Goal: Information Seeking & Learning: Understand process/instructions

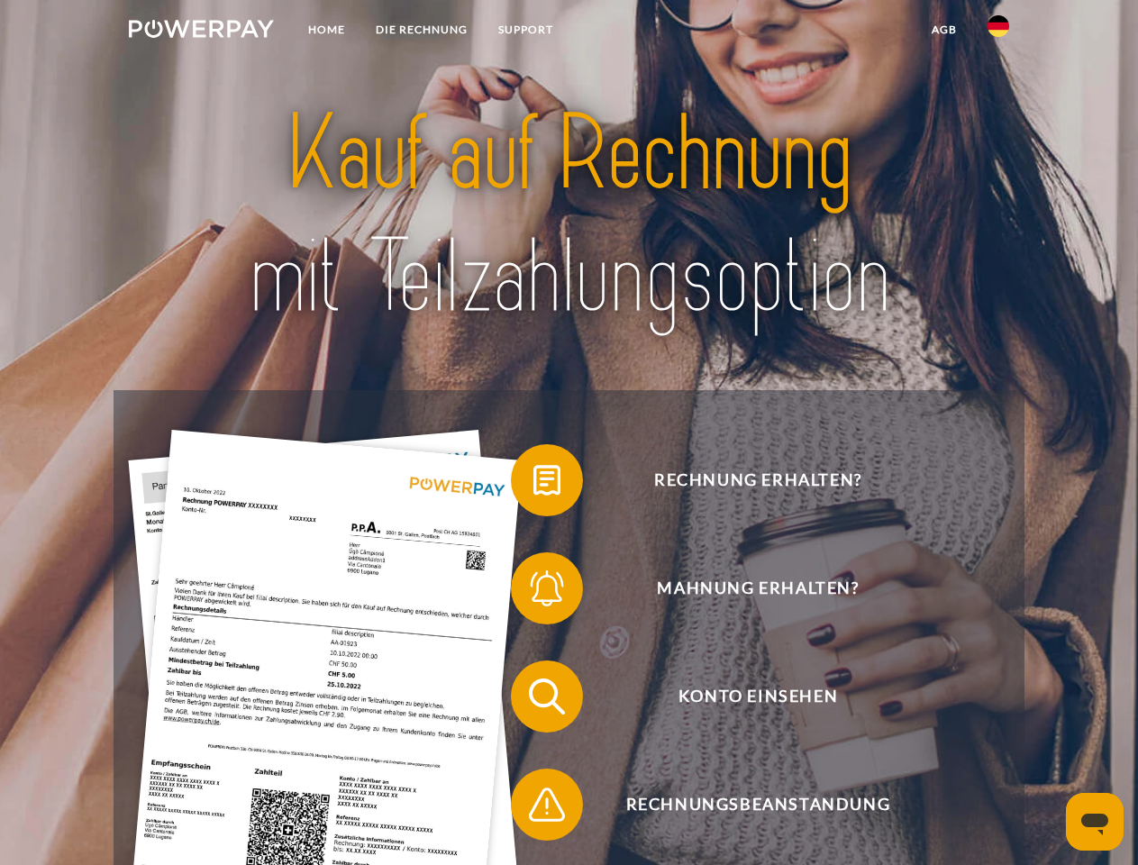
click at [201, 32] on img at bounding box center [201, 29] width 145 height 18
click at [998, 32] on img at bounding box center [998, 26] width 22 height 22
click at [943, 30] on link "agb" at bounding box center [944, 30] width 56 height 32
click at [533, 484] on span at bounding box center [520, 480] width 90 height 90
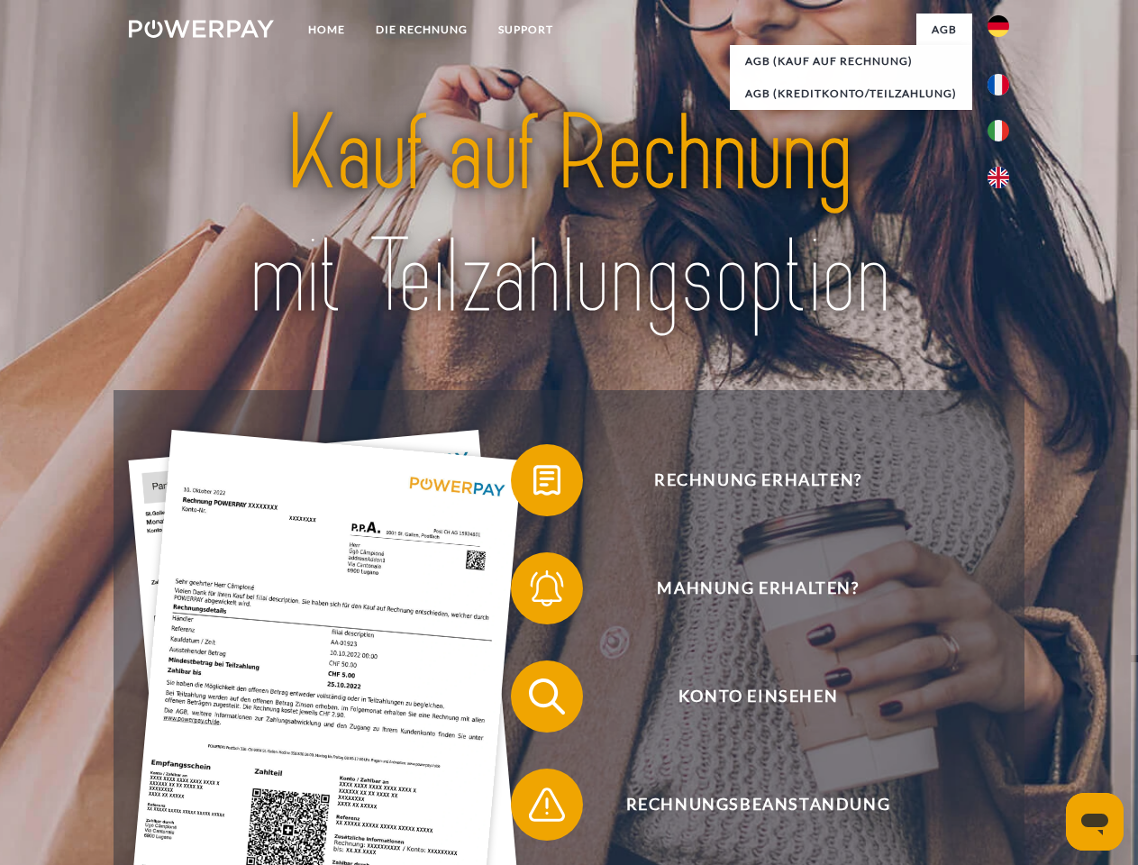
click at [533, 592] on span at bounding box center [520, 588] width 90 height 90
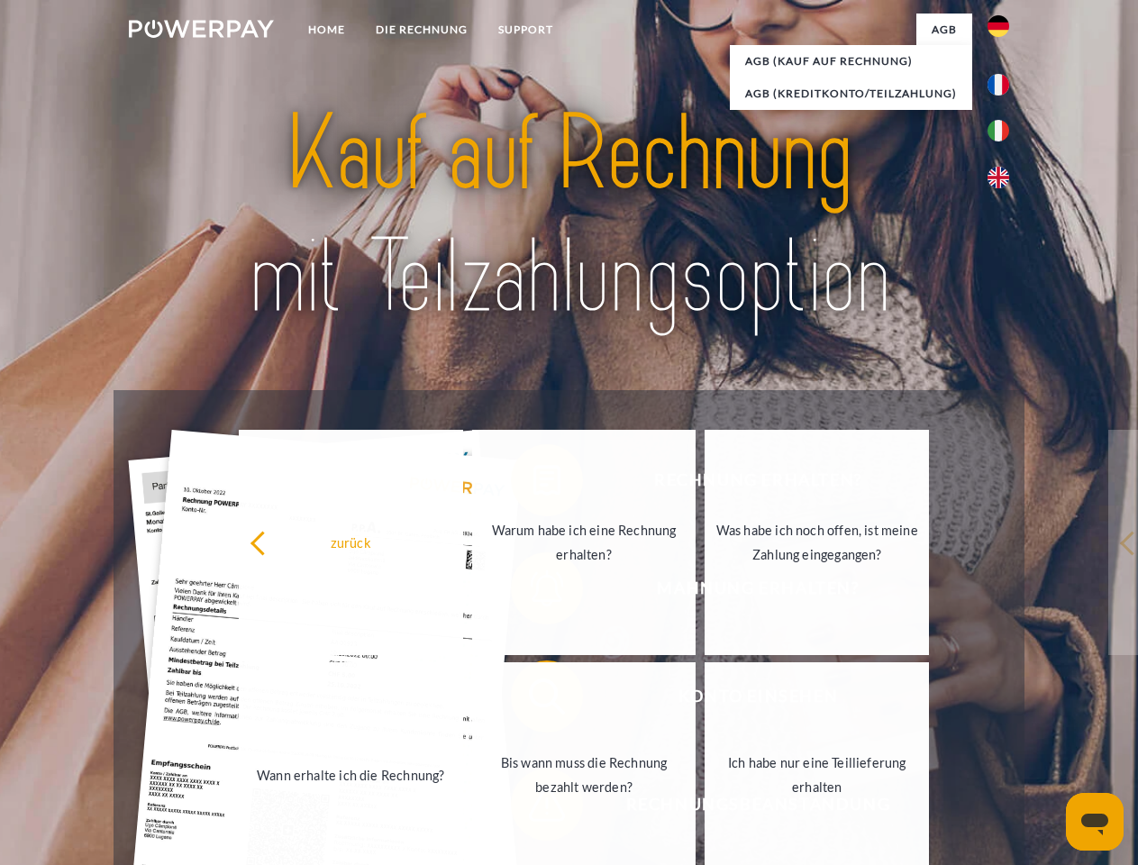
click at [533, 700] on link "Bis wann muss die Rechnung bezahlt werden?" at bounding box center [584, 774] width 224 height 225
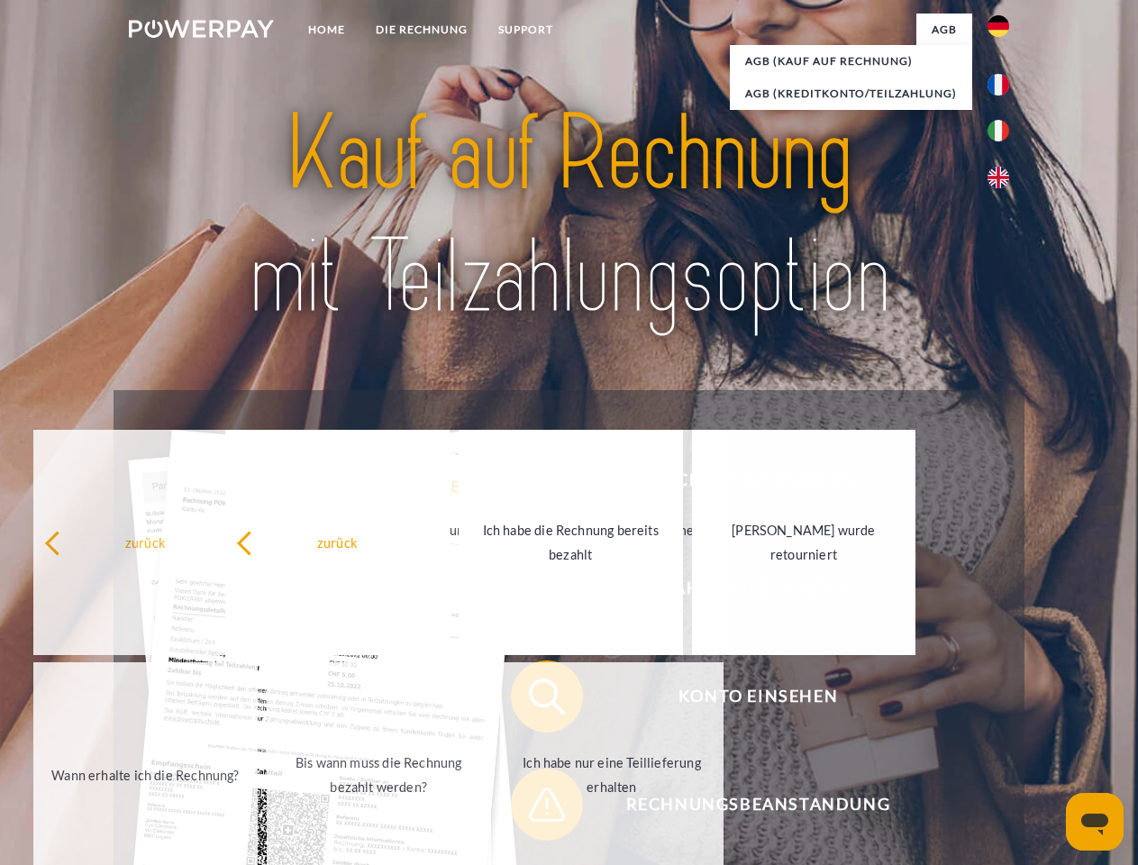
click at [533, 808] on span at bounding box center [520, 804] width 90 height 90
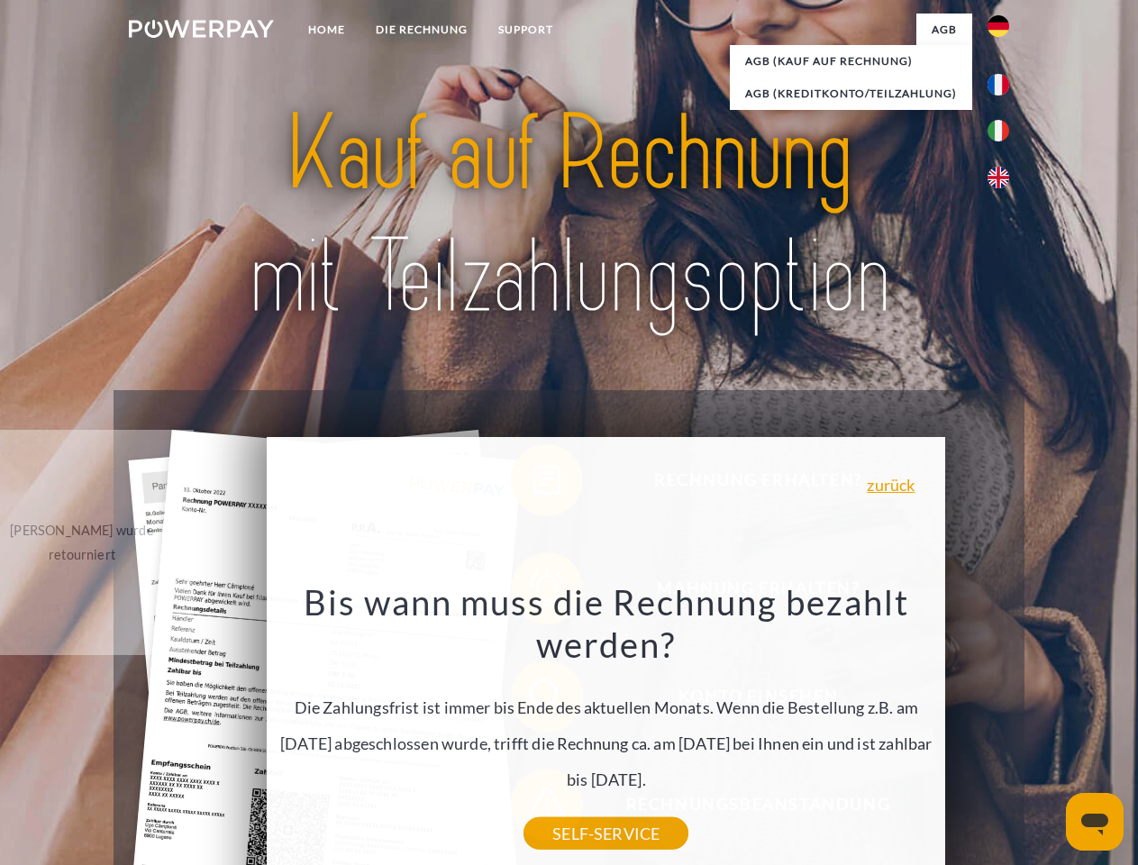
click at [1095, 822] on icon "Messaging-Fenster öffnen" at bounding box center [1094, 825] width 27 height 22
